Goal: Transaction & Acquisition: Purchase product/service

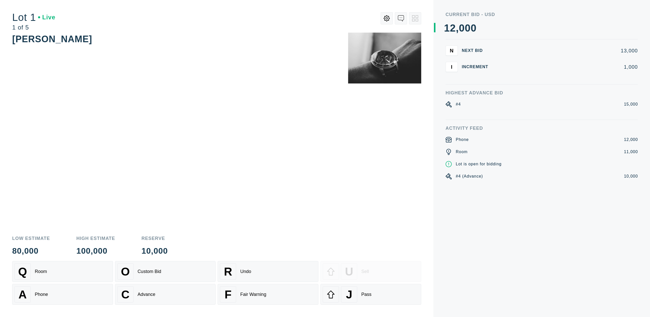
click at [395, 126] on div "[PERSON_NAME]" at bounding box center [216, 131] width 409 height 197
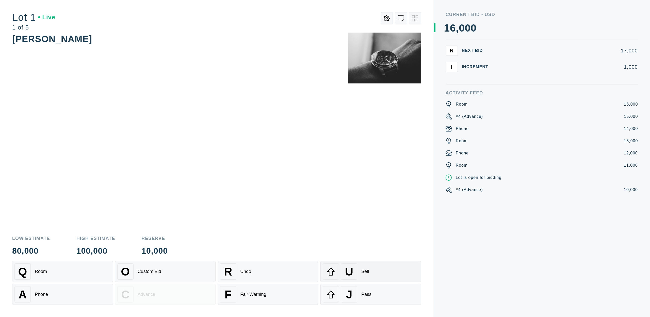
click at [358, 275] on div "U Sell" at bounding box center [371, 271] width 96 height 16
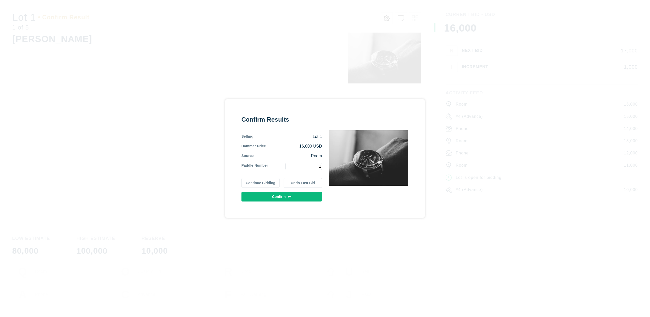
type input "1"
click at [310, 195] on button "Confirm" at bounding box center [282, 197] width 81 height 10
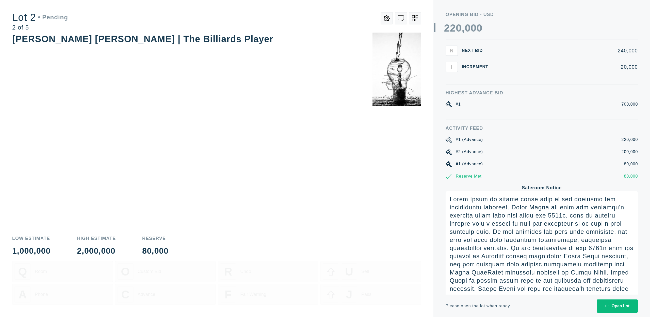
click at [607, 304] on icon at bounding box center [607, 306] width 4 height 4
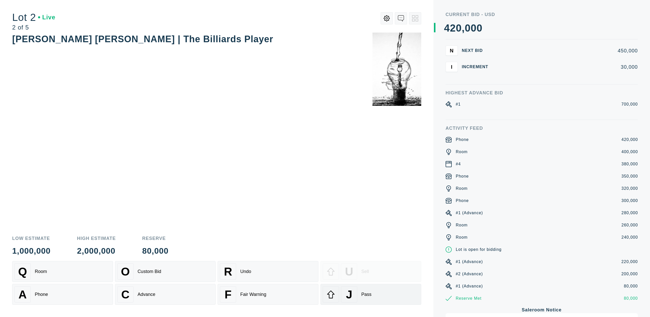
click at [337, 288] on div at bounding box center [331, 294] width 16 height 16
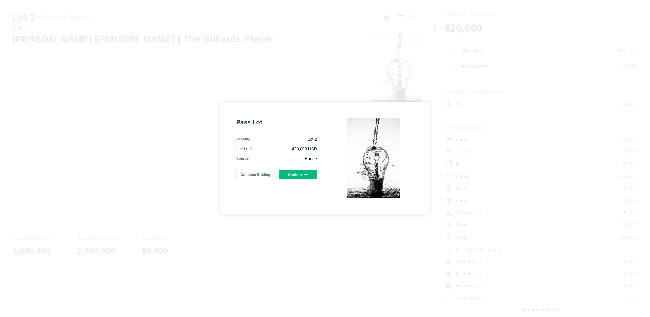
click at [292, 176] on button "Confirm" at bounding box center [298, 174] width 38 height 10
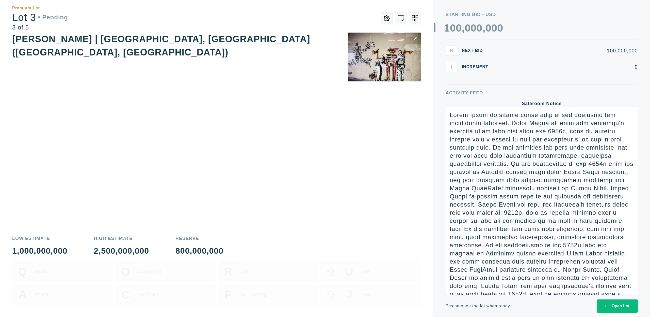
click at [608, 306] on icon at bounding box center [607, 306] width 4 height 4
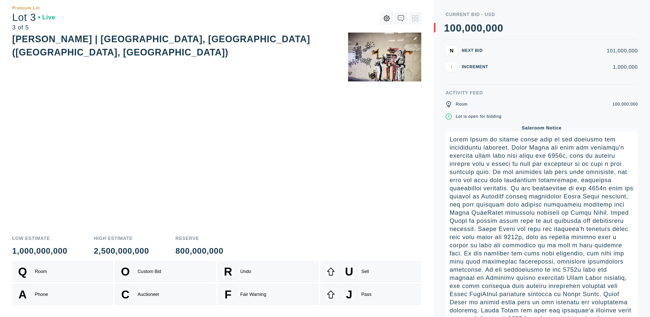
click at [354, 139] on div "[PERSON_NAME] | [GEOGRAPHIC_DATA], [GEOGRAPHIC_DATA] ([GEOGRAPHIC_DATA], [GEOGR…" at bounding box center [216, 131] width 409 height 197
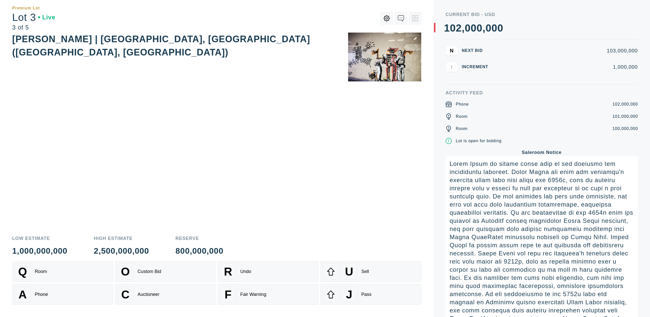
click at [274, 104] on div "[PERSON_NAME] | [GEOGRAPHIC_DATA], [GEOGRAPHIC_DATA] ([GEOGRAPHIC_DATA], [GEOGR…" at bounding box center [216, 131] width 409 height 197
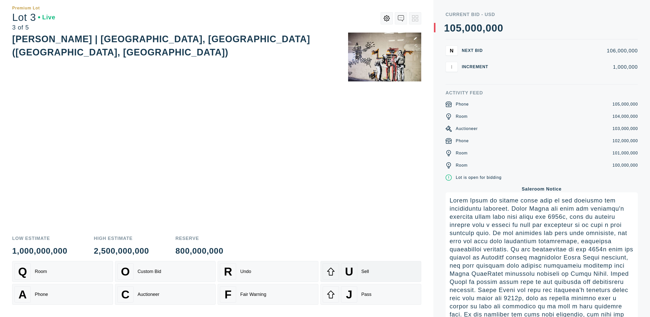
click at [385, 270] on div "U Sell" at bounding box center [371, 271] width 96 height 16
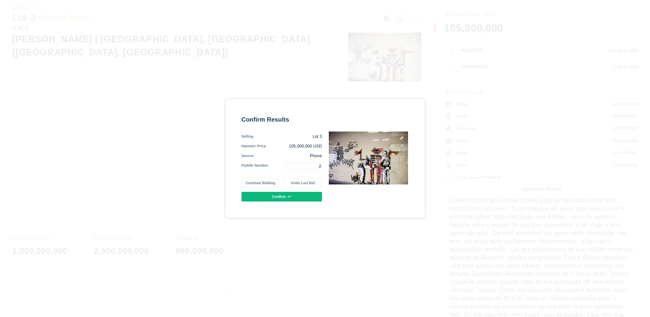
type input "2"
click at [301, 195] on button "Confirm" at bounding box center [282, 197] width 81 height 10
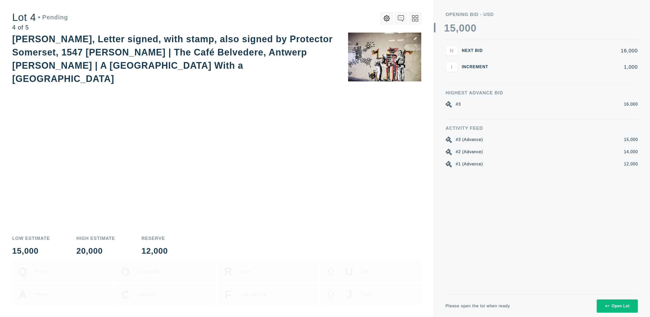
click at [605, 301] on button "Open Lot" at bounding box center [617, 305] width 41 height 13
